Goal: Find specific page/section: Find specific page/section

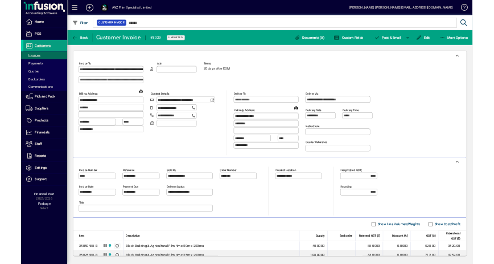
scroll to position [251, 0]
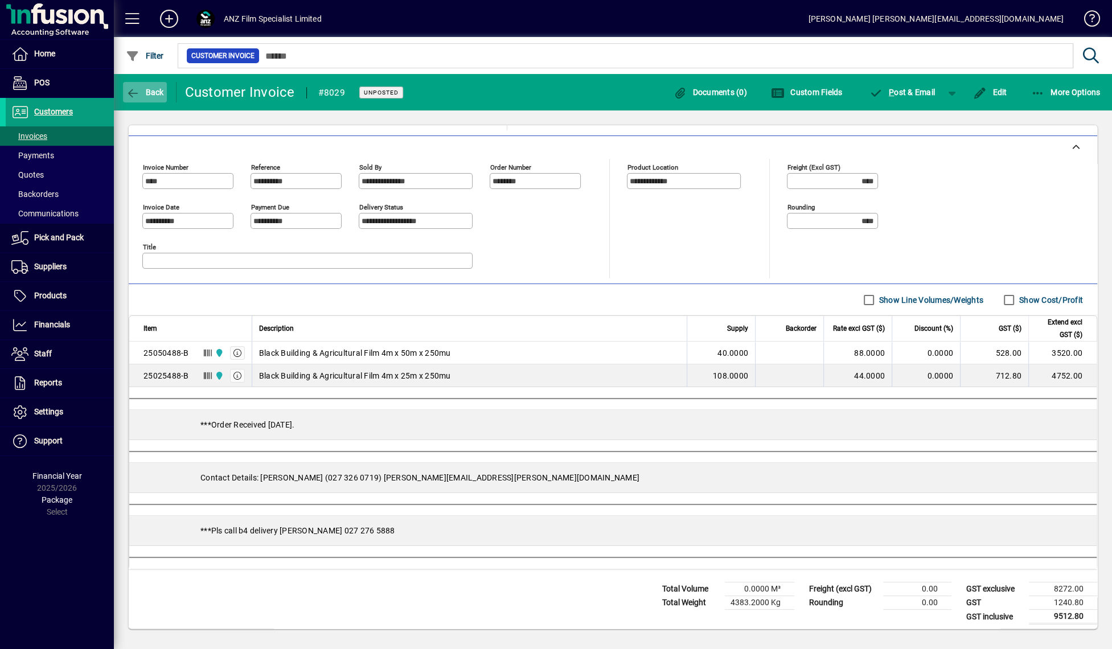
click at [137, 91] on icon "button" at bounding box center [133, 93] width 14 height 11
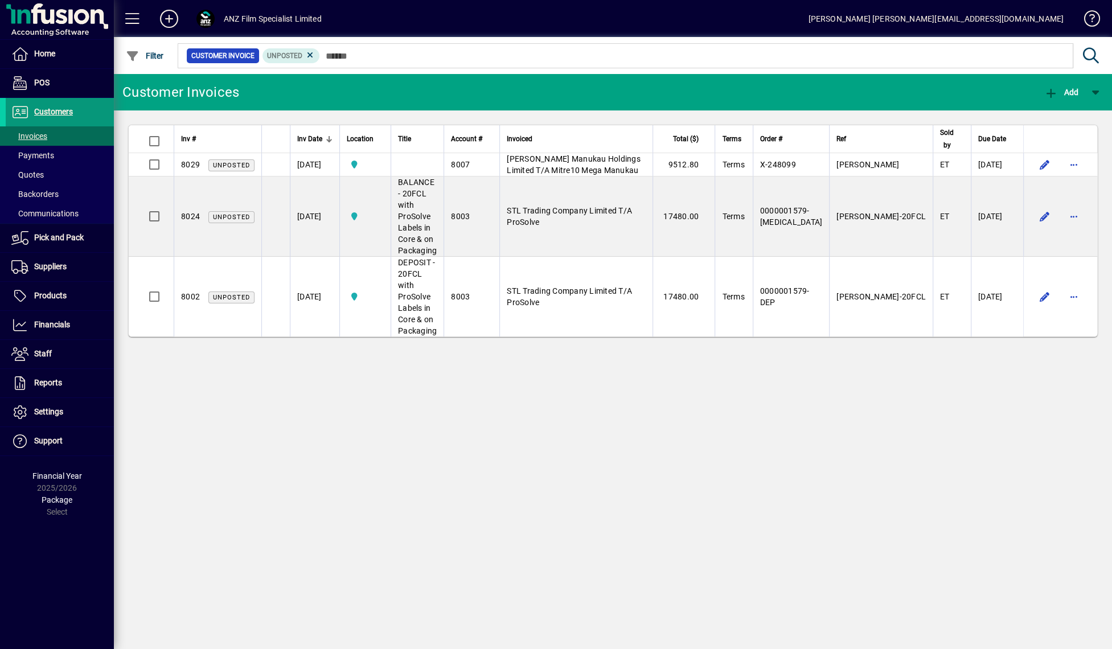
drag, startPoint x: 62, startPoint y: 115, endPoint x: 51, endPoint y: 121, distance: 12.5
click at [62, 115] on span "Customers" at bounding box center [53, 111] width 39 height 9
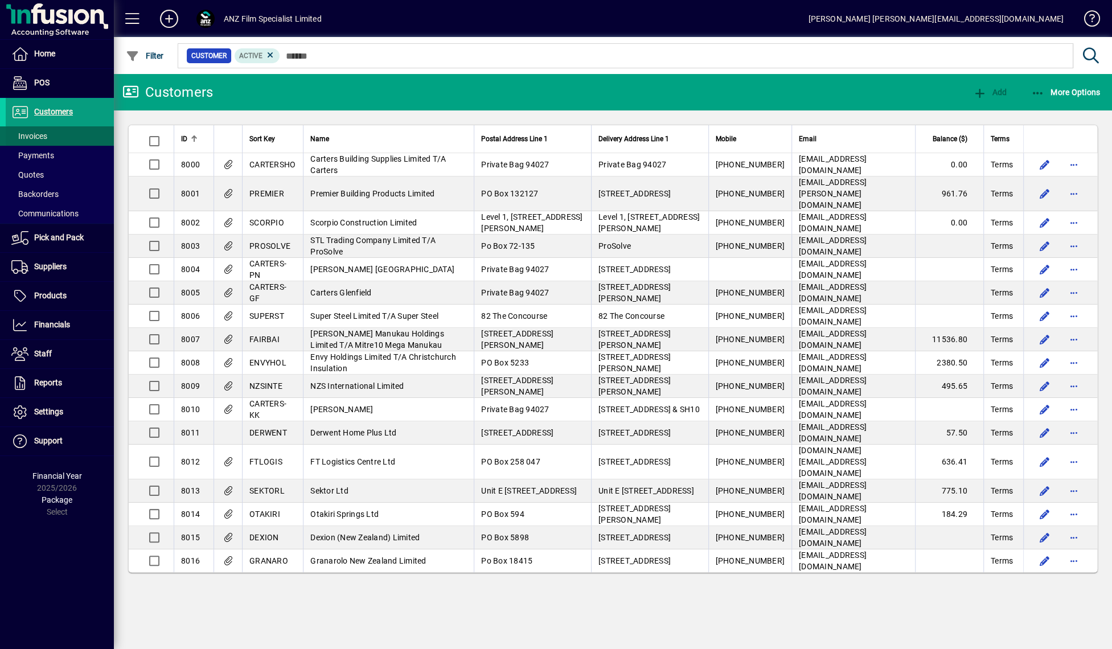
click at [32, 137] on span "Invoices" at bounding box center [29, 136] width 36 height 9
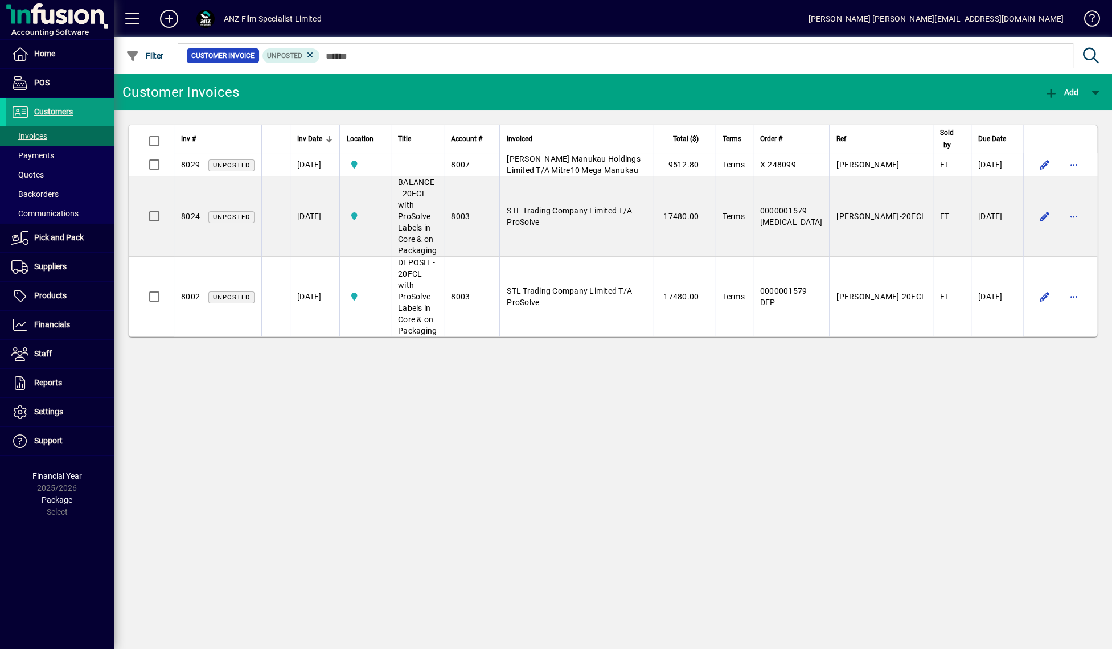
click at [602, 423] on div "Customer Invoices Add Inv # Inv Date Location Title Account # Invoiced Total ($…" at bounding box center [613, 361] width 998 height 575
click at [70, 300] on span at bounding box center [60, 295] width 108 height 27
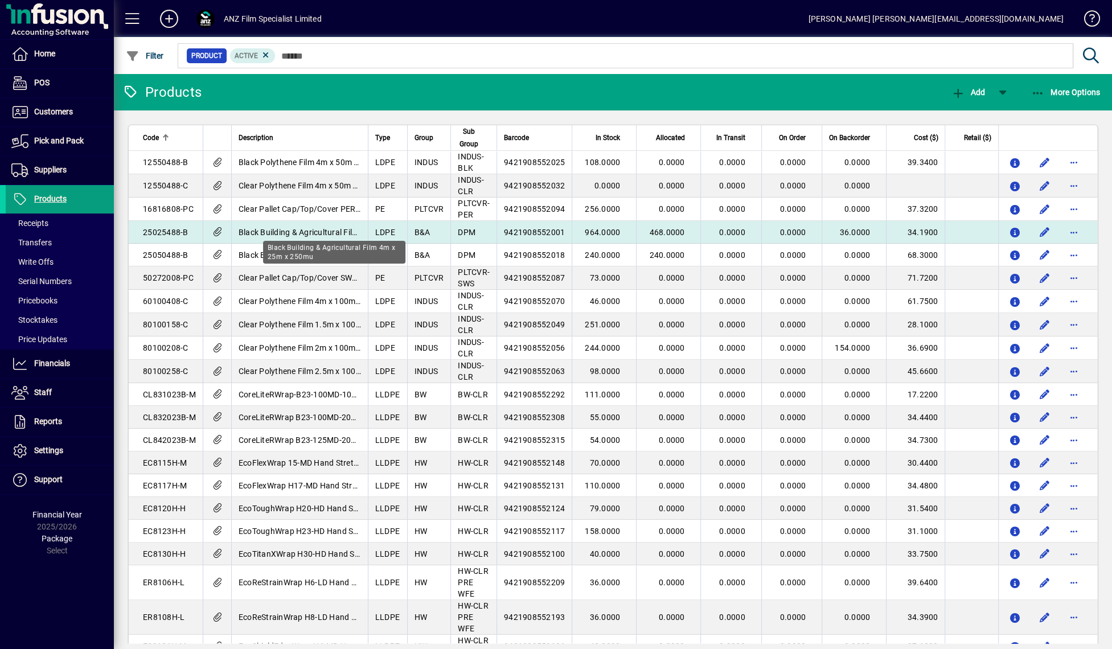
click at [273, 231] on span "Black Building & Agricultural Film 4m x 25m x 250mu" at bounding box center [335, 232] width 192 height 9
